Goal: Task Accomplishment & Management: Use online tool/utility

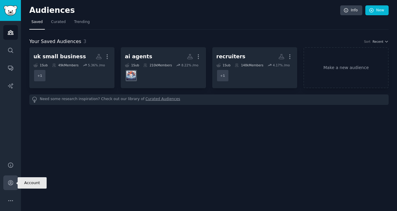
click at [10, 182] on icon "Sidebar" at bounding box center [10, 183] width 5 height 5
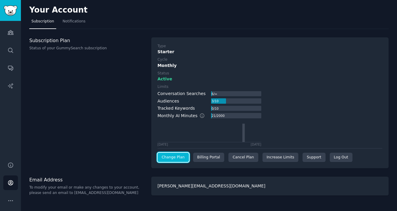
click at [176, 158] on link "Change Plan" at bounding box center [173, 158] width 31 height 10
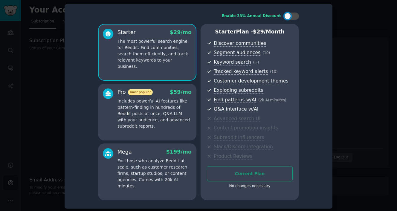
click at [248, 175] on div "Current Plan No changes necessary" at bounding box center [250, 179] width 86 height 26
click at [244, 186] on div "No changes necessary" at bounding box center [250, 186] width 86 height 5
click at [117, 54] on p "The most powerful search engine for Reddit. Find communities, search them effic…" at bounding box center [154, 53] width 74 height 31
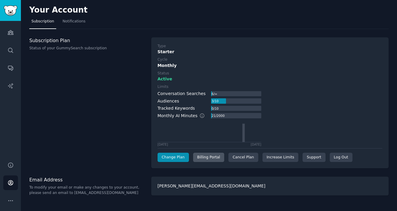
click at [198, 155] on div "Billing Portal" at bounding box center [208, 158] width 31 height 10
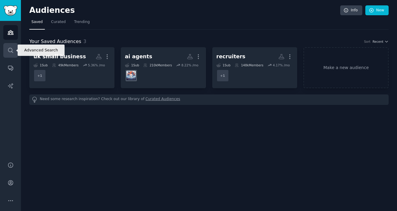
click at [7, 50] on link "Search" at bounding box center [10, 50] width 15 height 15
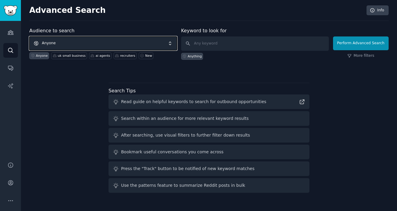
click at [129, 45] on span "Anyone" at bounding box center [103, 43] width 148 height 14
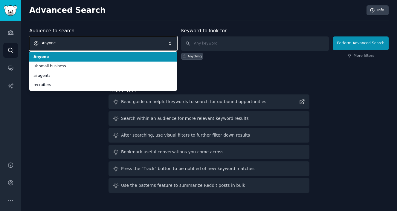
click at [119, 42] on span "Anyone" at bounding box center [103, 43] width 148 height 14
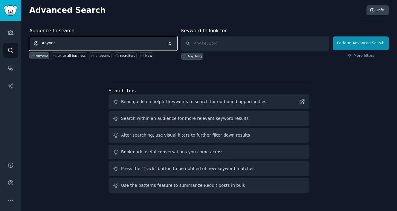
click at [119, 42] on span "Anyone" at bounding box center [103, 43] width 148 height 14
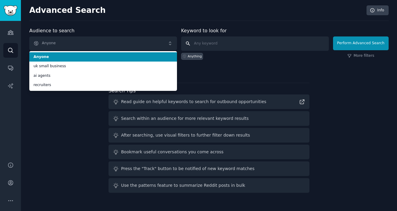
click at [209, 44] on input "text" at bounding box center [255, 43] width 148 height 14
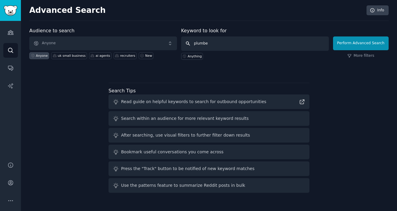
type input "plumber"
click button "Perform Advanced Search" at bounding box center [361, 43] width 56 height 14
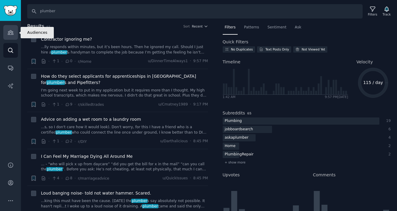
click at [9, 32] on icon "Sidebar" at bounding box center [10, 32] width 6 height 6
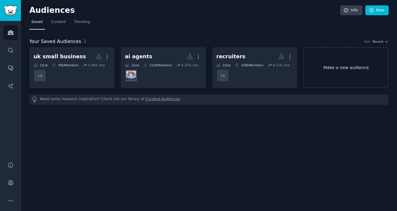
click at [351, 65] on link "Make a new audience" at bounding box center [345, 67] width 85 height 41
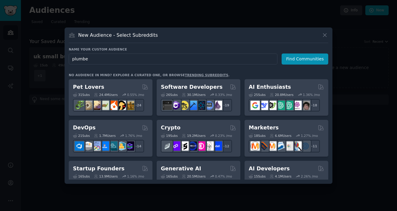
type input "plumber"
click button "Find Communities" at bounding box center [305, 59] width 47 height 11
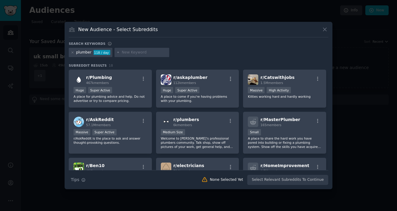
click at [77, 53] on div "plumber" at bounding box center [83, 52] width 15 height 5
click at [79, 53] on div "plumber" at bounding box center [83, 52] width 15 height 5
click at [126, 52] on input "text" at bounding box center [144, 52] width 45 height 5
type input "uk plumber"
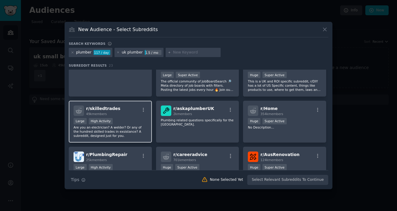
scroll to position [183, 0]
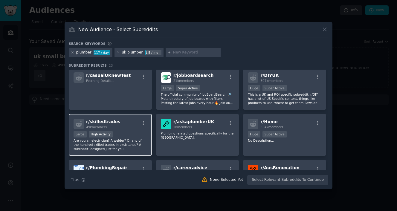
click at [115, 139] on p "Are you an electrician? A welder? Or any of the hundred skilled trades in exsis…" at bounding box center [111, 144] width 74 height 13
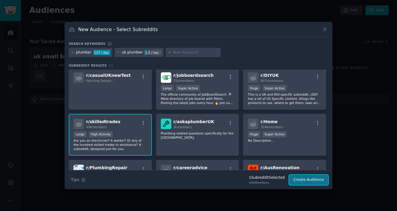
click at [303, 181] on button "Create Audience" at bounding box center [308, 180] width 39 height 10
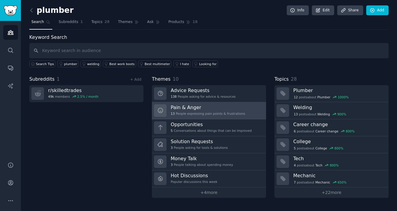
click at [217, 110] on h3 "Pain & Anger" at bounding box center [208, 107] width 74 height 6
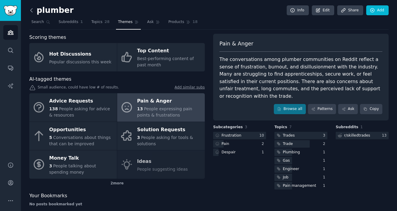
click at [30, 12] on icon at bounding box center [31, 10] width 6 height 6
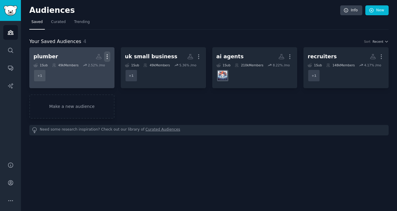
click at [106, 57] on icon "button" at bounding box center [107, 57] width 6 height 6
click at [88, 71] on p "Delete" at bounding box center [91, 69] width 14 height 6
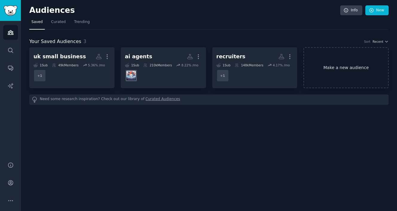
click at [344, 73] on link "Make a new audience" at bounding box center [345, 67] width 85 height 41
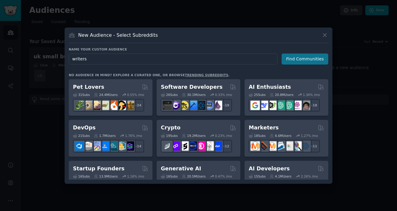
type input "writers"
click at [304, 59] on button "Find Communities" at bounding box center [305, 59] width 47 height 11
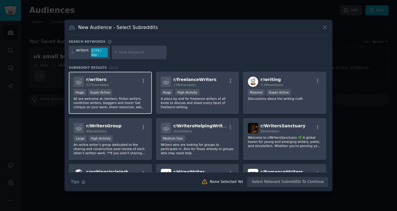
click at [135, 85] on div "r/ writers 327k members >= 95th percentile for submissions / day Huge Super Act…" at bounding box center [110, 93] width 83 height 42
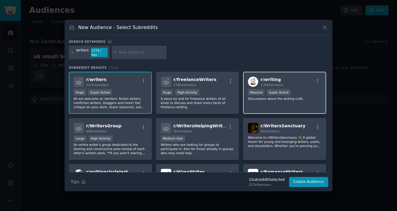
click at [302, 91] on div ">= 95th percentile for submissions / day Massive Super Active" at bounding box center [285, 92] width 74 height 7
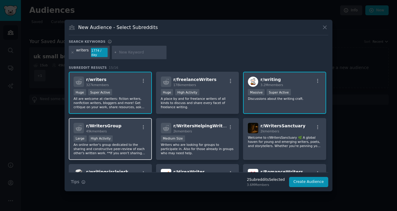
click at [130, 132] on div "r/ WritersGroup 49k members Large High Activity An online writer's group dedica…" at bounding box center [110, 139] width 83 height 42
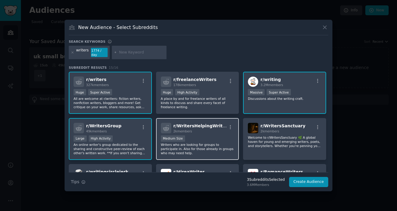
click at [212, 143] on p "Writers who are looking for groups to participate in. Also for those already in…" at bounding box center [198, 149] width 74 height 13
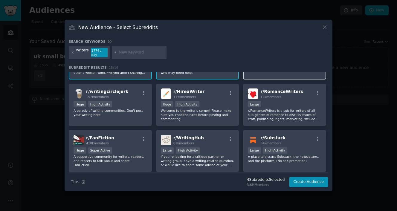
scroll to position [84, 0]
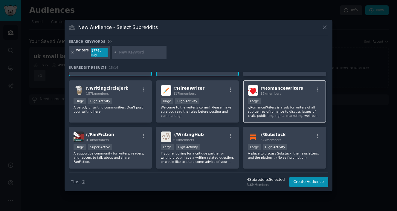
click at [284, 114] on p "r/RomanceWriters is a sub for writers of all sub-genres of romance to discuss i…" at bounding box center [285, 111] width 74 height 13
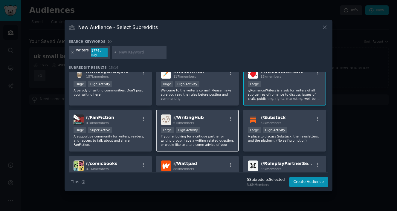
scroll to position [102, 0]
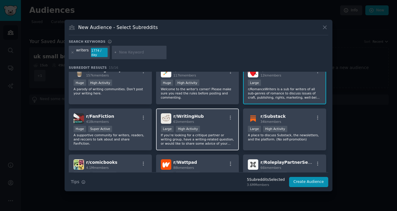
click at [207, 133] on p "If you’re looking for a critique partner or writing group, have a writing-relat…" at bounding box center [198, 139] width 74 height 13
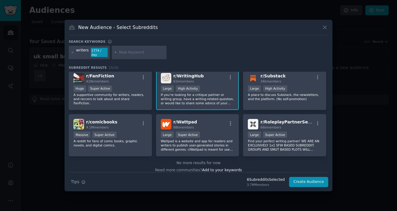
scroll to position [147, 0]
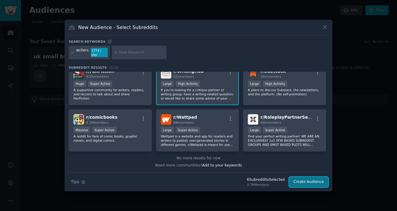
click at [305, 181] on button "Create Audience" at bounding box center [308, 182] width 39 height 10
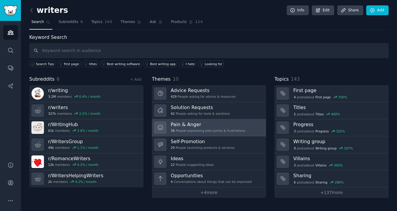
click at [190, 128] on div "Pain & Anger 36 People expressing pain points & frustrations" at bounding box center [208, 127] width 74 height 13
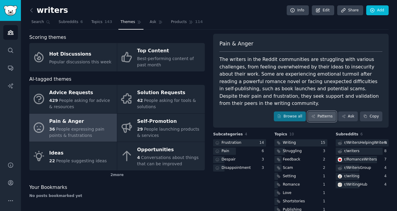
click at [329, 119] on link "Patterns" at bounding box center [322, 116] width 28 height 10
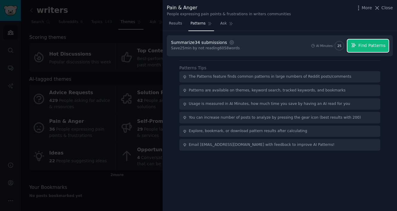
click at [372, 45] on span "Find Patterns" at bounding box center [371, 45] width 27 height 6
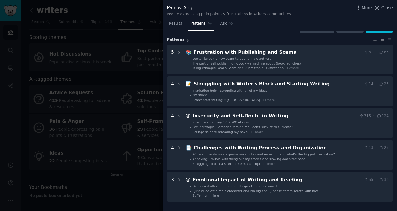
scroll to position [12, 0]
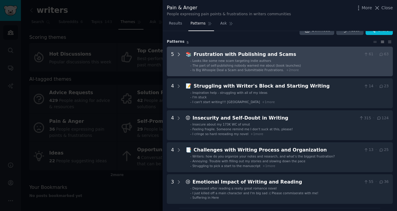
click at [178, 53] on icon at bounding box center [178, 54] width 1 height 3
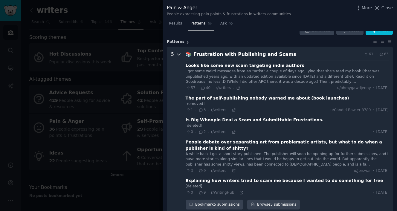
scroll to position [27, 0]
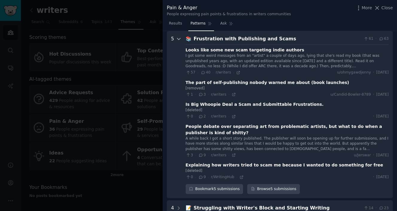
click at [177, 38] on icon at bounding box center [178, 38] width 3 height 1
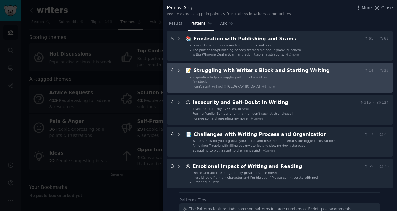
click at [178, 71] on icon at bounding box center [178, 70] width 5 height 5
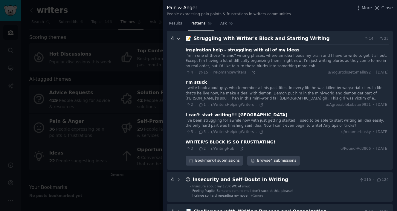
scroll to position [48, 0]
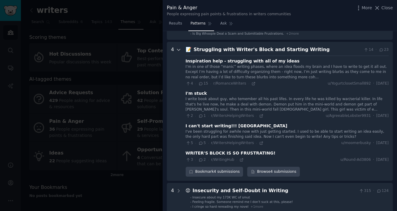
click at [179, 50] on icon at bounding box center [178, 49] width 3 height 1
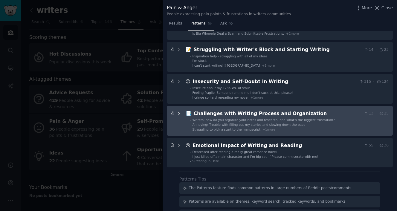
click at [178, 114] on icon at bounding box center [178, 113] width 5 height 5
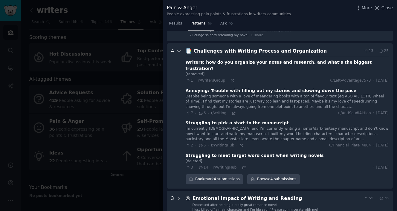
scroll to position [110, 0]
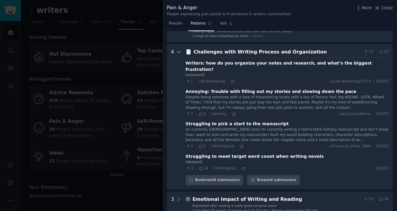
click at [178, 53] on icon at bounding box center [178, 51] width 5 height 5
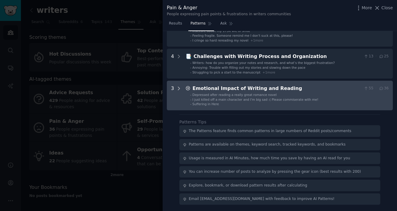
click at [178, 89] on icon at bounding box center [178, 88] width 5 height 5
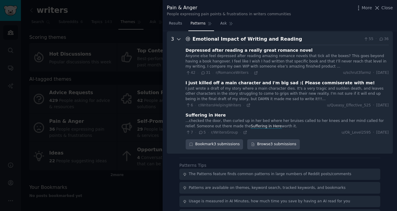
scroll to position [155, 0]
click at [178, 37] on icon at bounding box center [178, 38] width 5 height 5
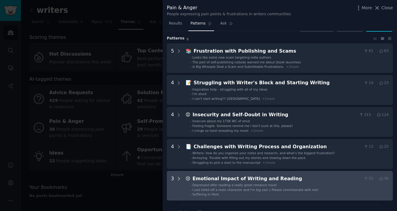
scroll to position [1, 0]
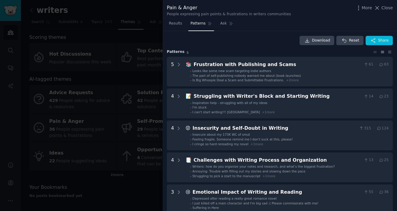
click at [153, 15] on div at bounding box center [198, 105] width 397 height 211
